Goal: Find contact information: Find contact information

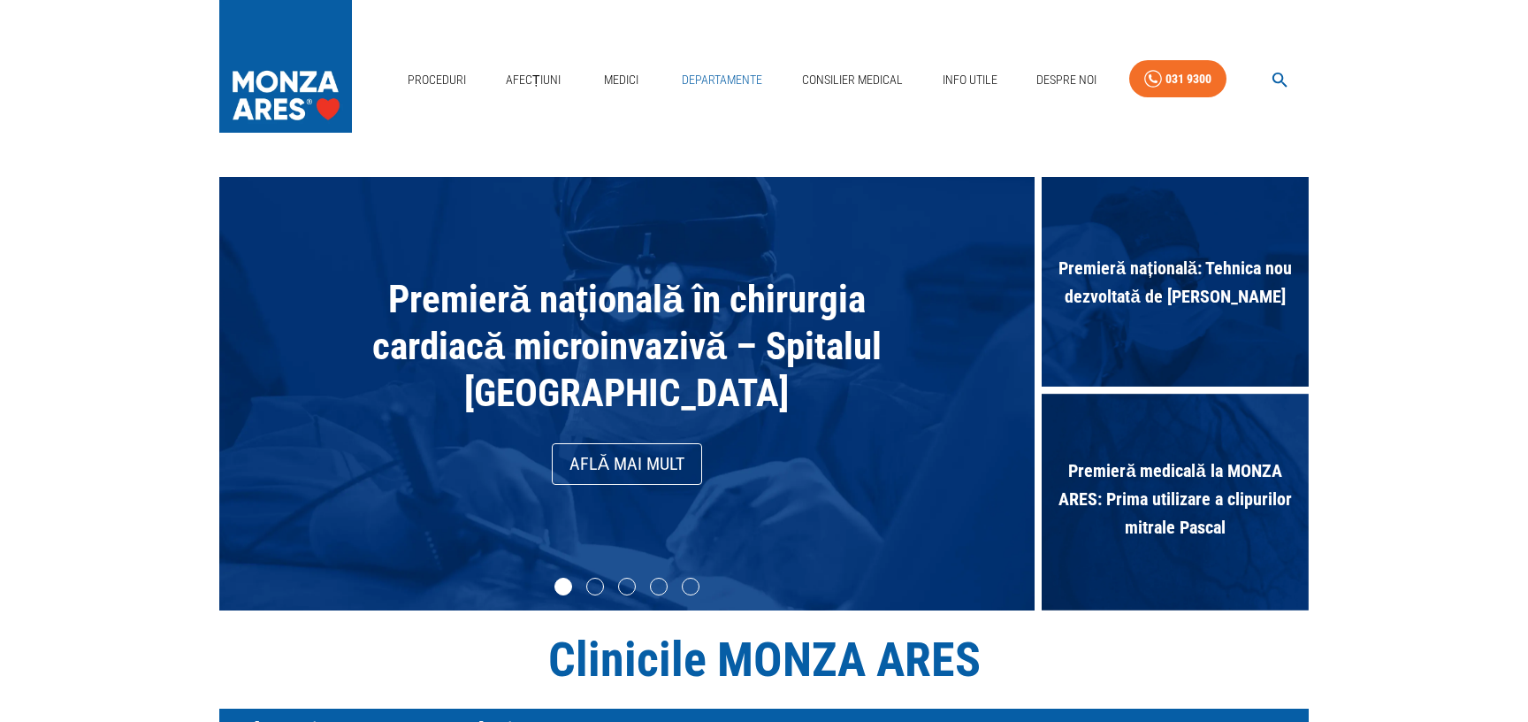
click at [712, 79] on link "Departamente" at bounding box center [722, 80] width 95 height 36
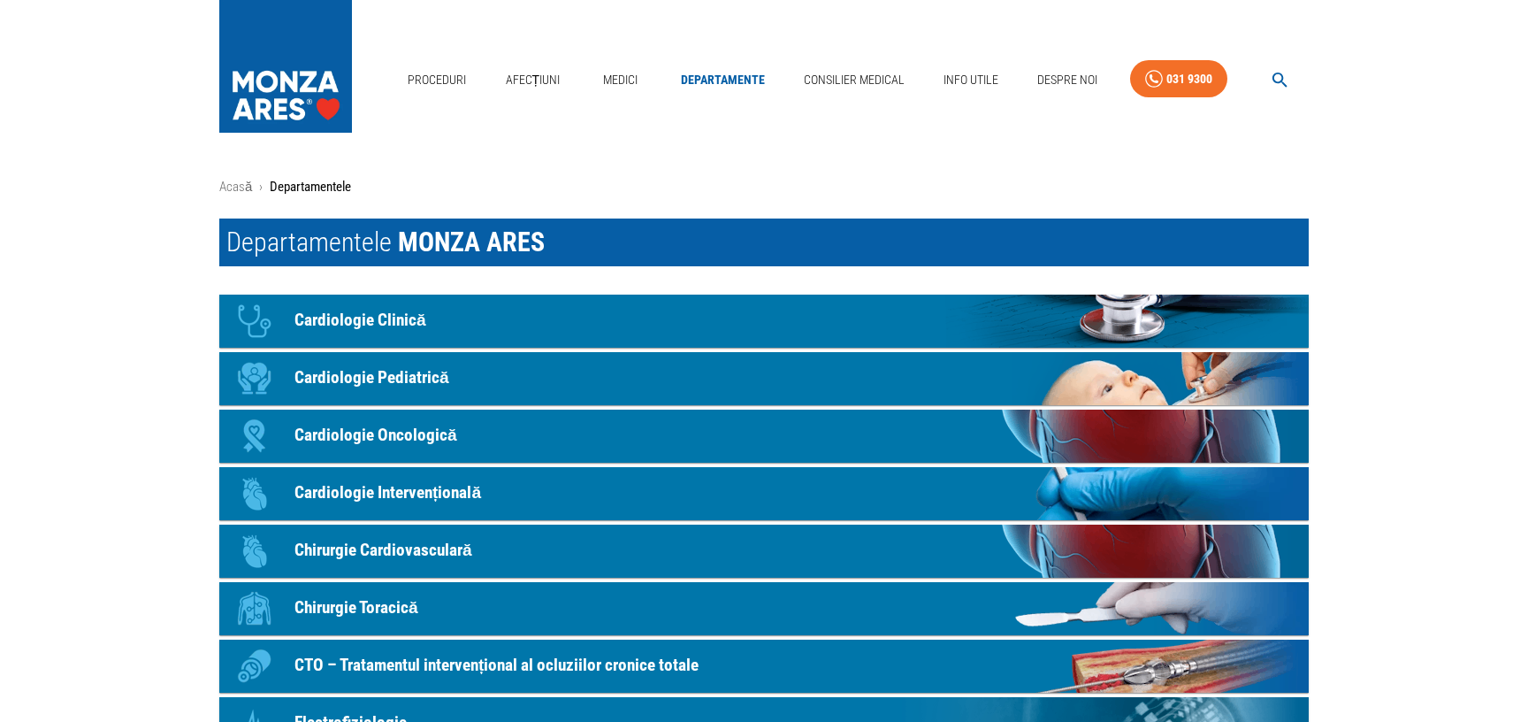
click at [379, 317] on p "Cardiologie Clinică" at bounding box center [361, 321] width 132 height 26
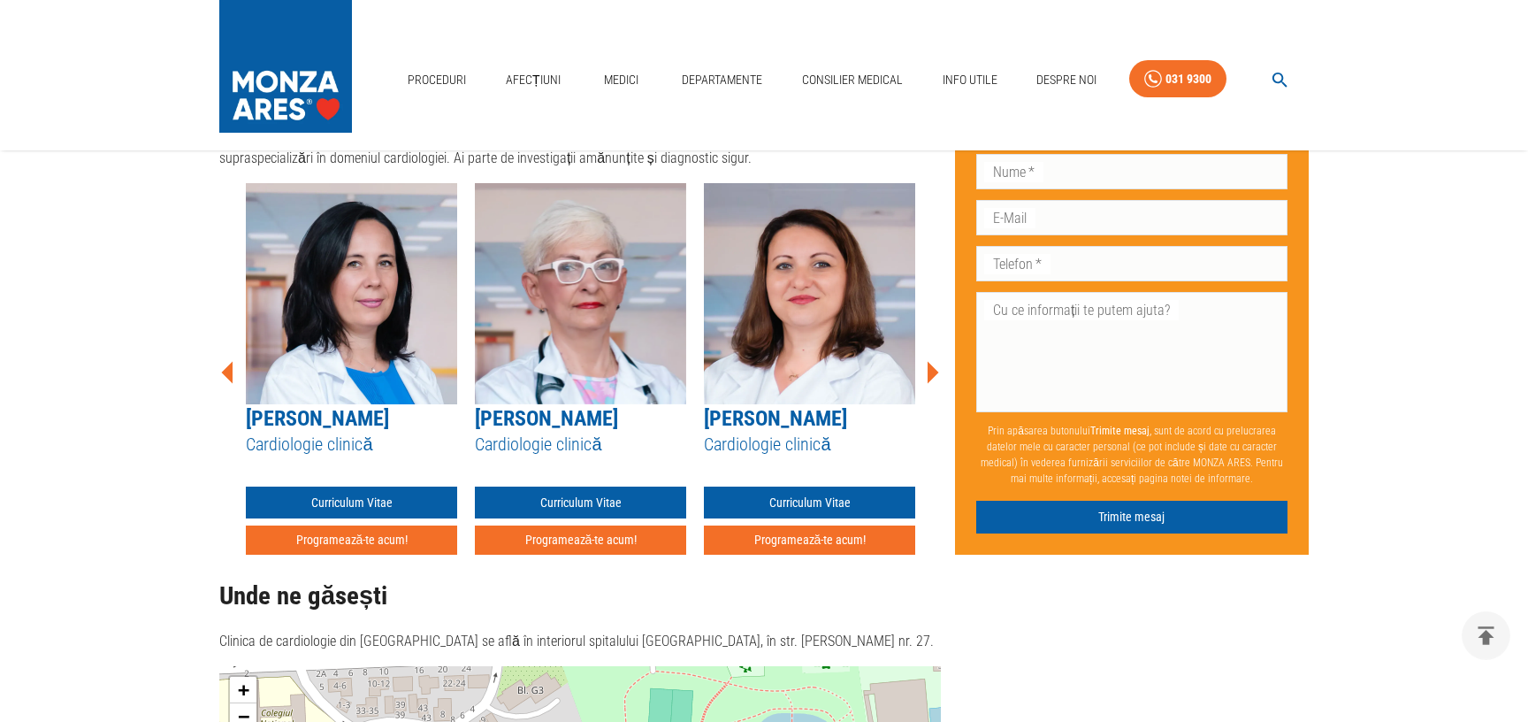
scroll to position [991, 0]
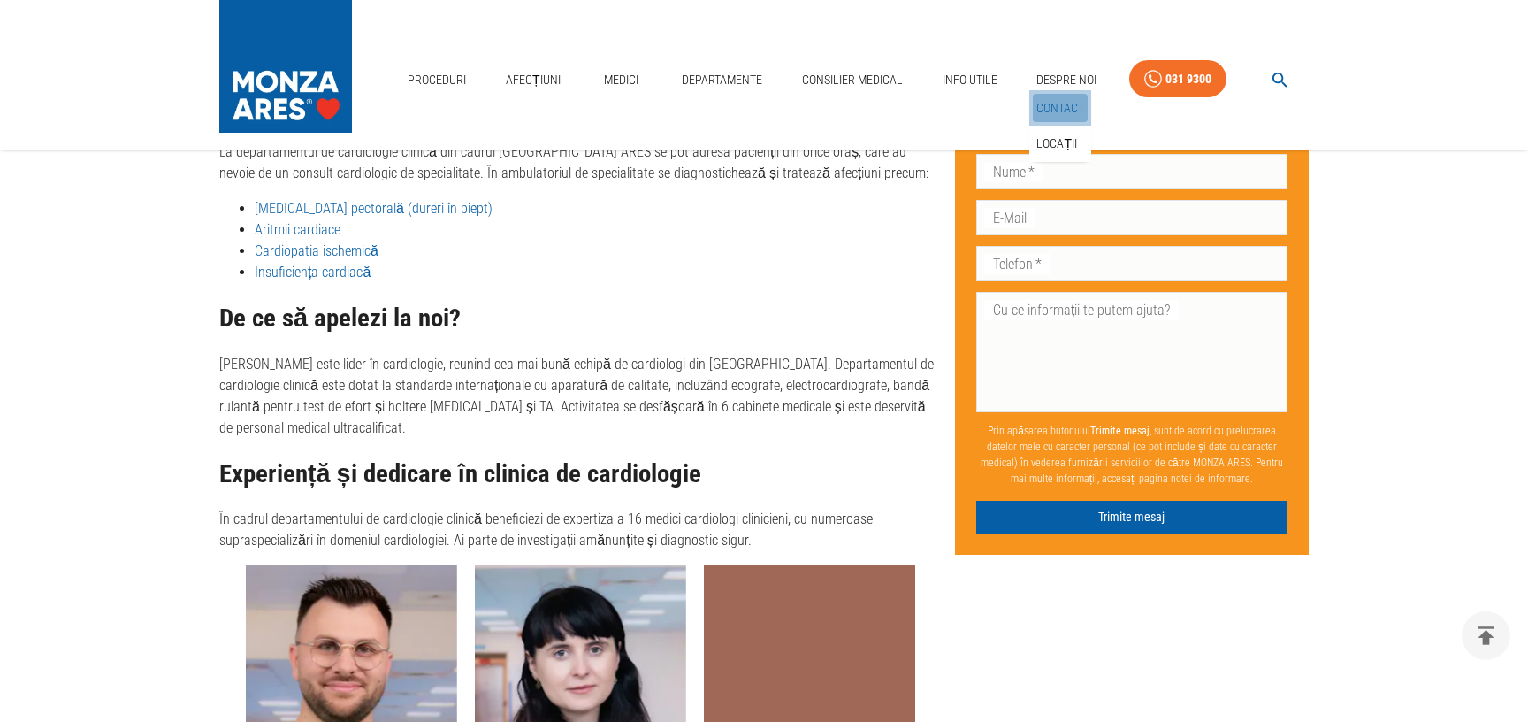
click at [1068, 108] on link "Contact" at bounding box center [1060, 108] width 55 height 29
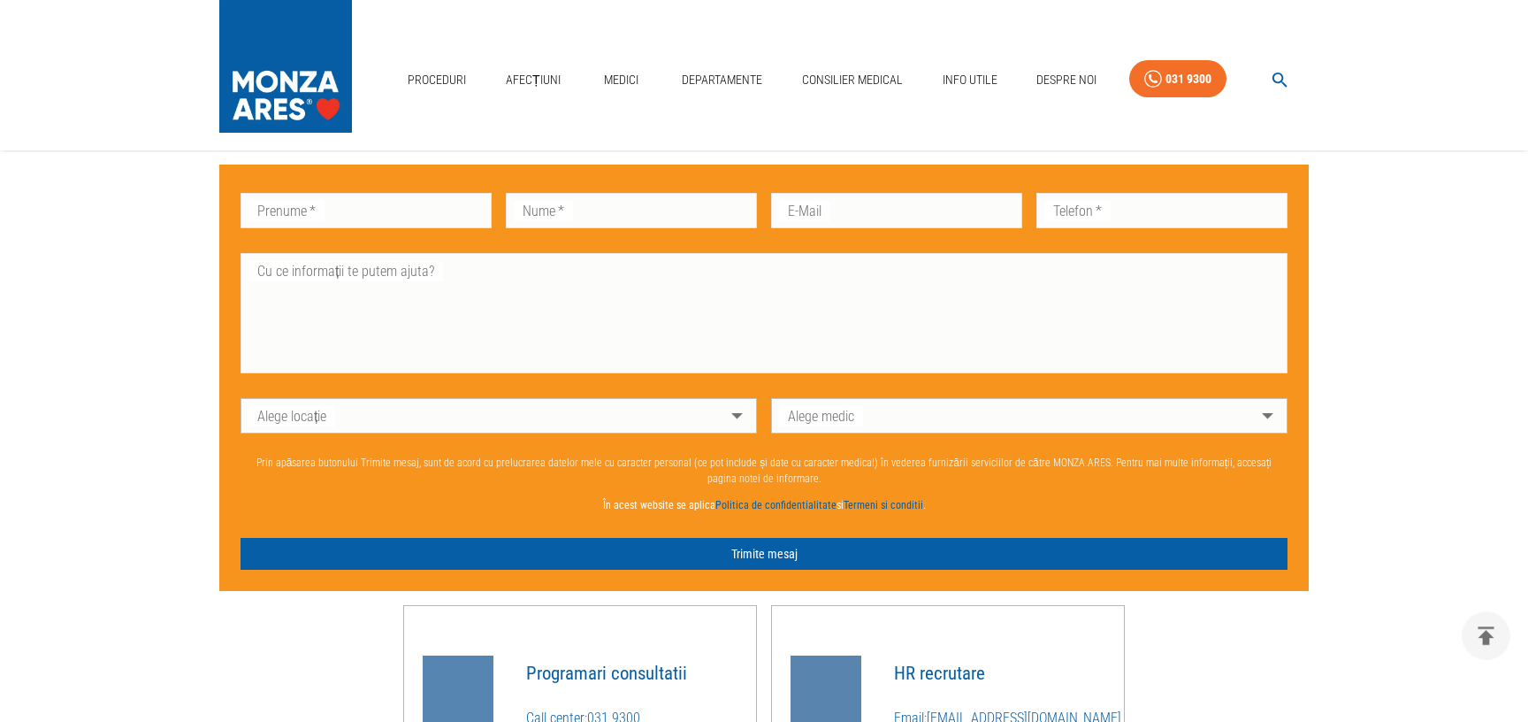
scroll to position [1337, 0]
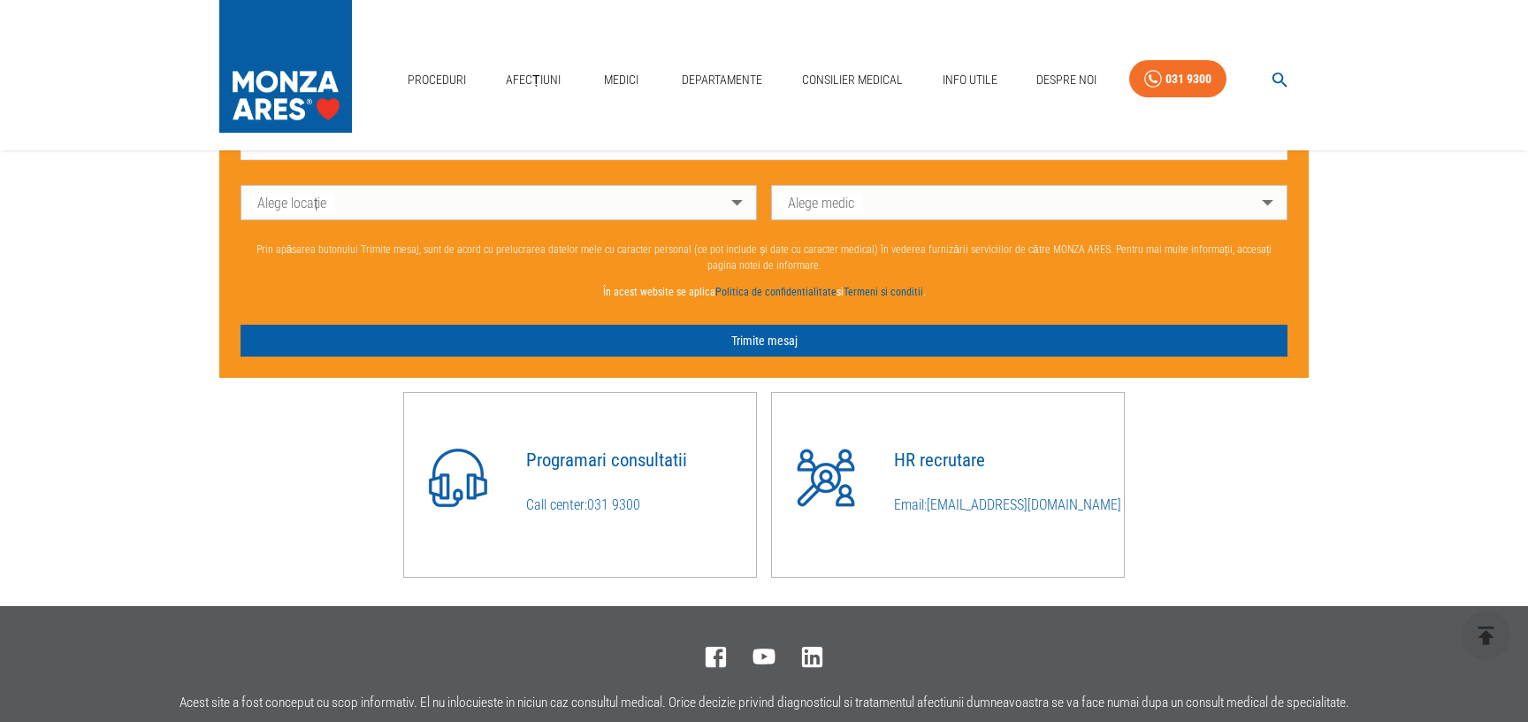
click at [1276, 83] on icon "button" at bounding box center [1280, 80] width 15 height 15
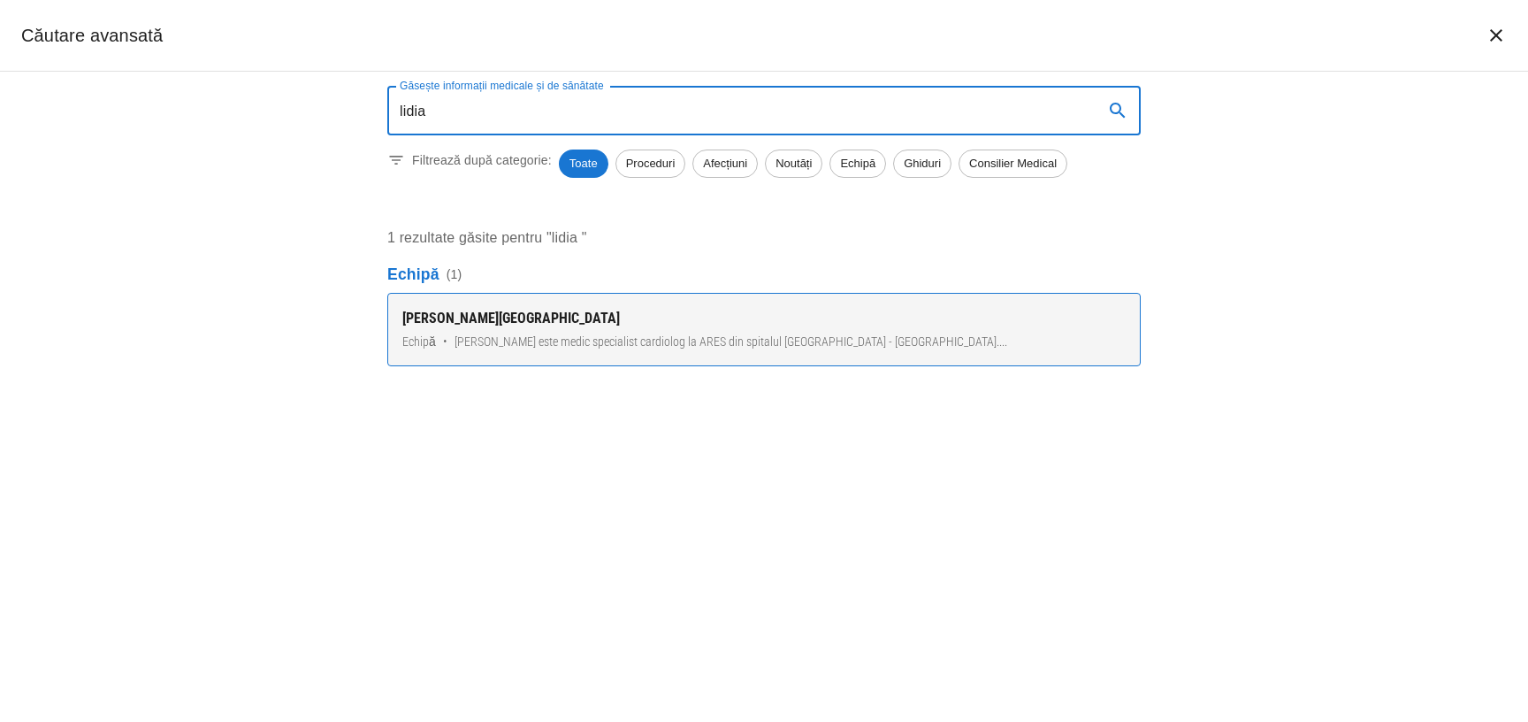
type input "lidia"
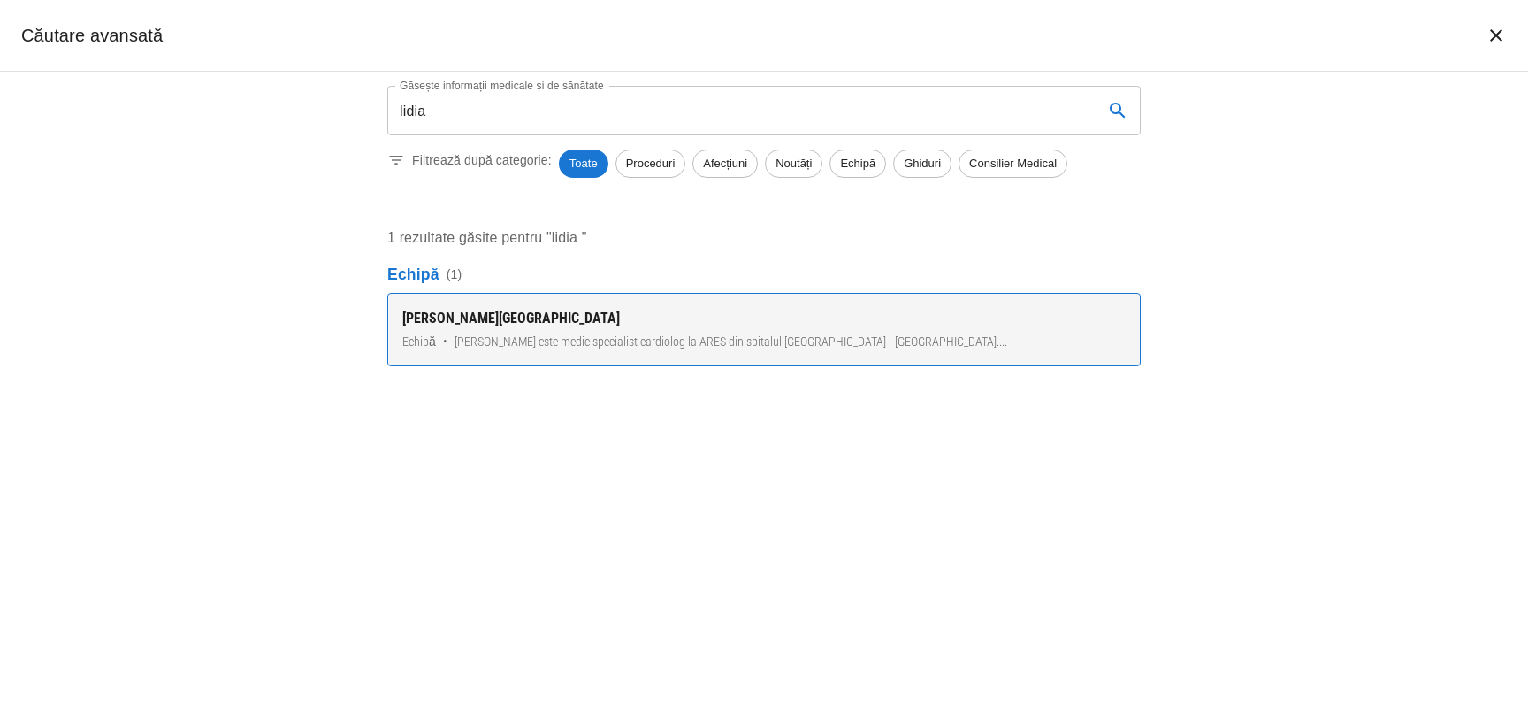
click at [723, 333] on span "[PERSON_NAME] este medic specialist cardiolog la ARES din spitalul [GEOGRAPHIC_…" at bounding box center [731, 342] width 553 height 19
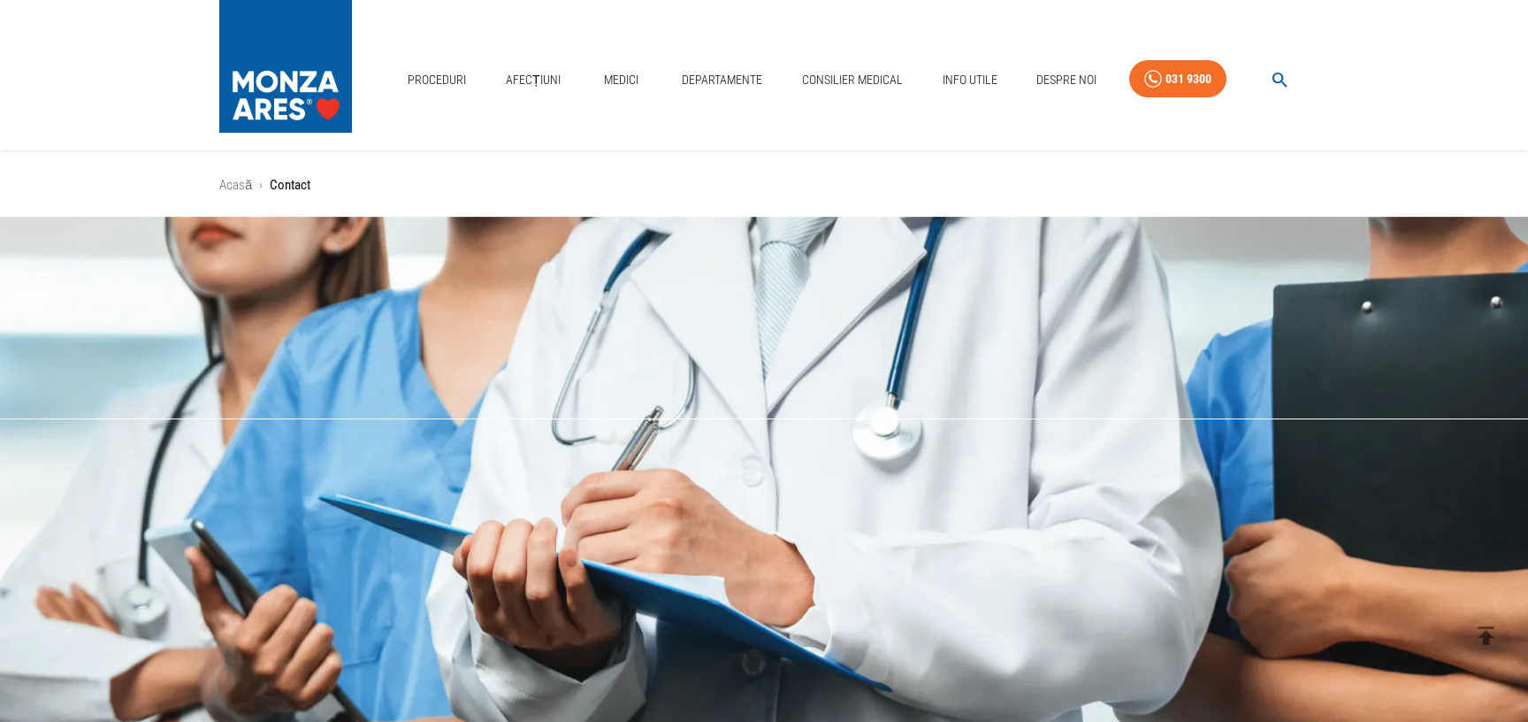
scroll to position [0, 0]
